Goal: Check status

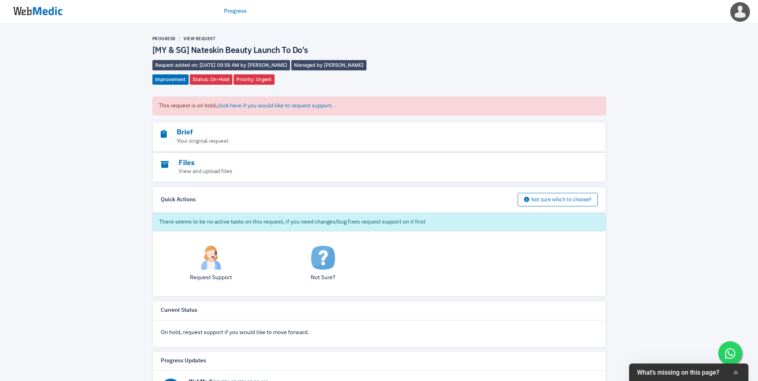
click at [54, 11] on img at bounding box center [38, 11] width 60 height 25
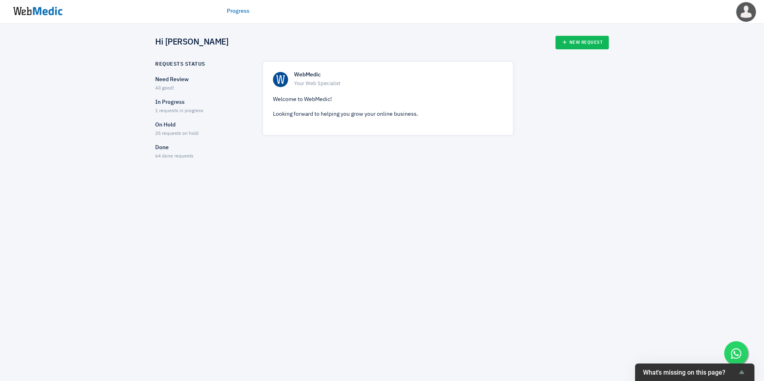
click at [167, 102] on p "In Progress" at bounding box center [201, 102] width 93 height 8
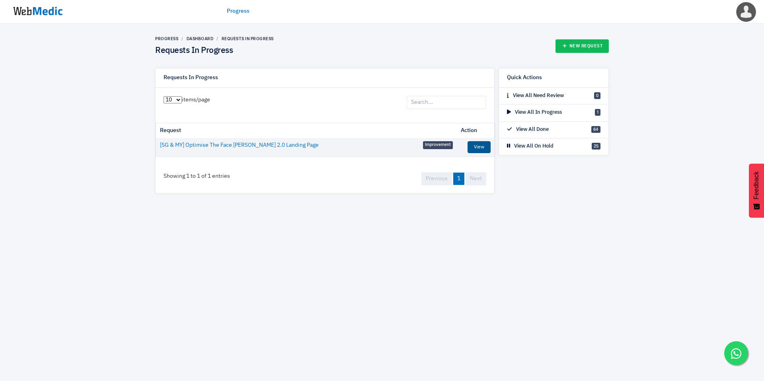
click at [477, 146] on link "View" at bounding box center [478, 147] width 23 height 12
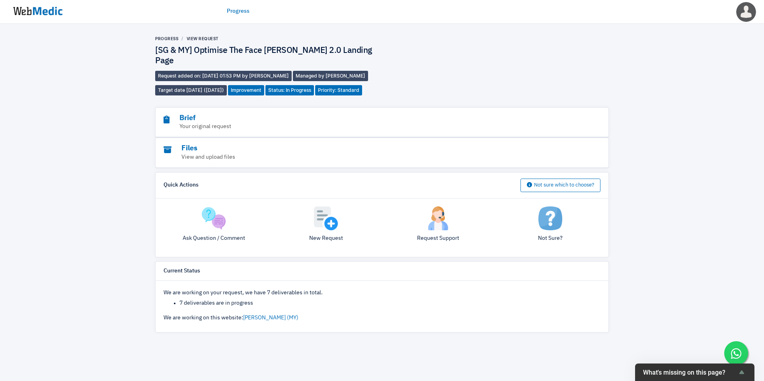
click at [262, 108] on div "Brief Your original request" at bounding box center [382, 123] width 453 height 30
click at [247, 123] on p "Your original request" at bounding box center [359, 127] width 393 height 8
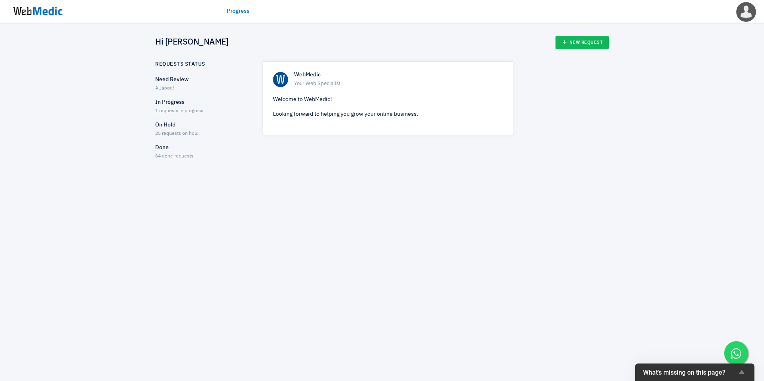
click at [167, 127] on p "On Hold" at bounding box center [201, 125] width 93 height 8
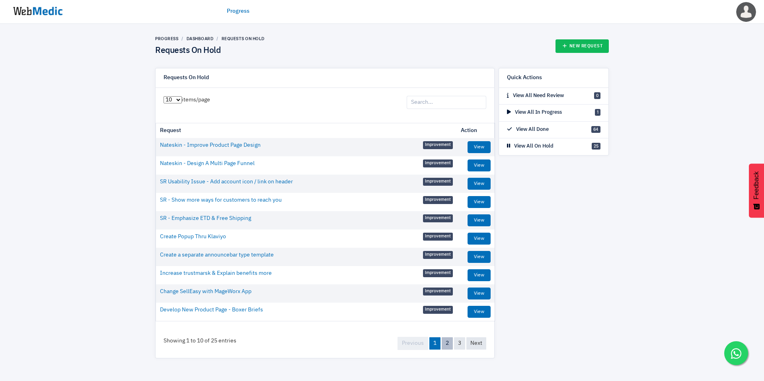
click at [445, 347] on link "2" at bounding box center [447, 343] width 11 height 12
click at [462, 345] on link "3" at bounding box center [459, 343] width 11 height 12
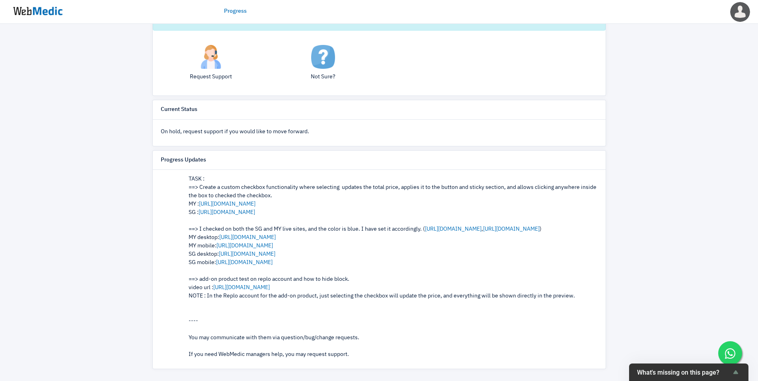
scroll to position [169, 0]
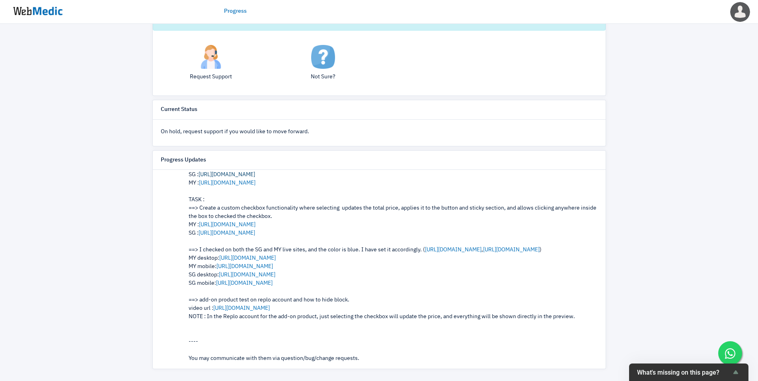
click at [255, 175] on link "https://nateskin.com/pages/nateskin-beauty-hair-curler" at bounding box center [226, 175] width 56 height 6
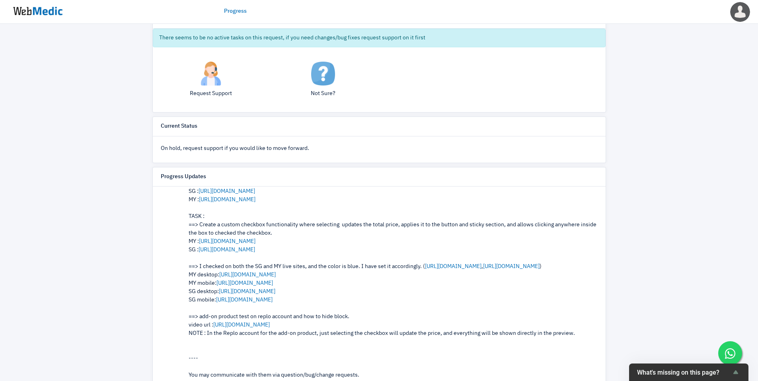
scroll to position [186, 0]
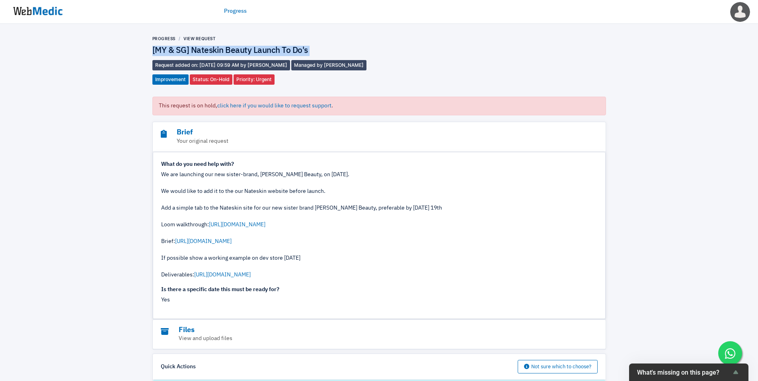
scroll to position [157, 0]
